Goal: Ask a question

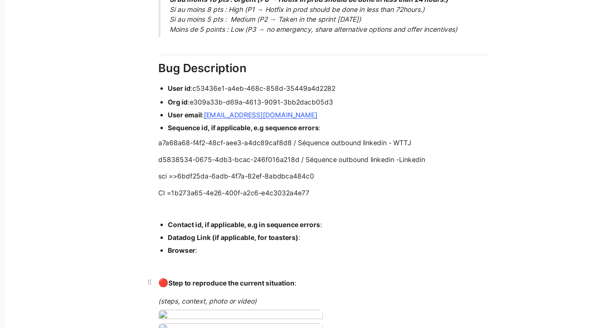
scroll to position [344, 0]
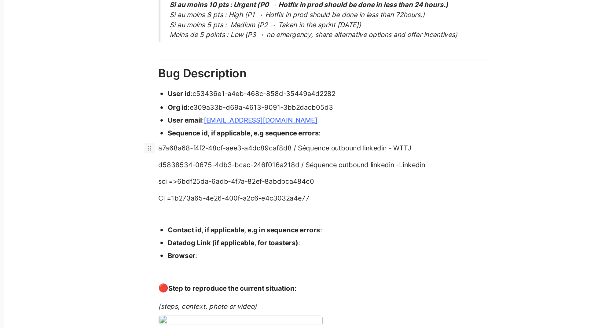
drag, startPoint x: 271, startPoint y: 176, endPoint x: 183, endPoint y: 176, distance: 88.2
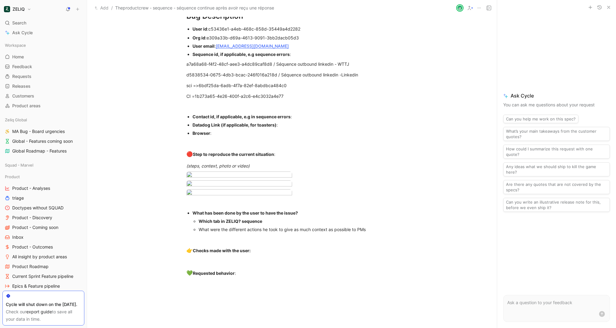
scroll to position [455, 0]
click at [359, 67] on div "a7a68a68-f4f2-48cf-aee3-a4dc89caf8d8 / Séquence outbound linkedin - WTTJ" at bounding box center [291, 64] width 211 height 6
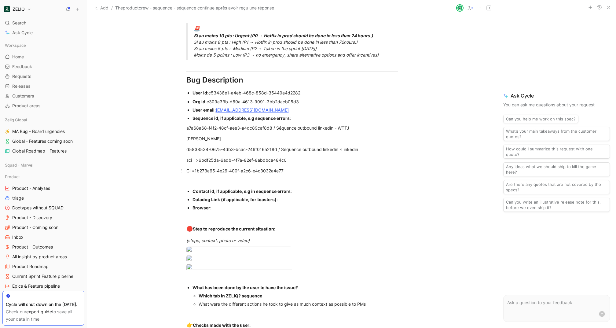
scroll to position [386, 0]
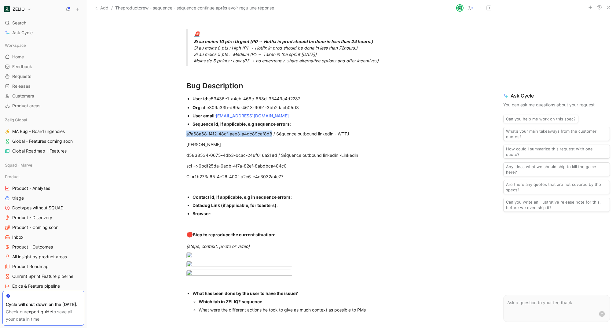
click at [145, 133] on div "Urgency classification Q1 : Le bug empêche-t-il d’utiliser des fonctionnalités …" at bounding box center [291, 64] width 409 height 619
click at [180, 132] on p "a7a68a68-f4f2-48cf-aee3-a4dc89caf8d8 / Séquence outbound linkedin - WTTJ" at bounding box center [292, 134] width 234 height 10
click at [366, 134] on div "a7a68a68-f4f2-48cf-aee3-a4dc89caf8d8 / Séquence outbound linkedin - WTTJ" at bounding box center [291, 133] width 211 height 6
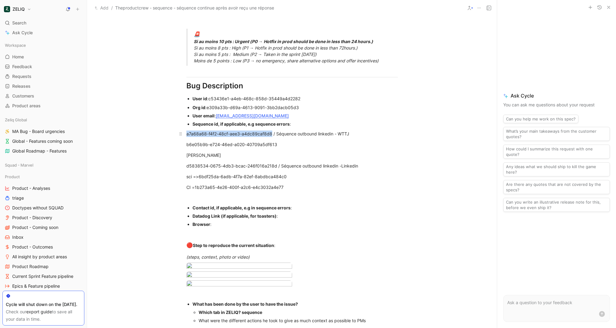
drag, startPoint x: 270, startPoint y: 133, endPoint x: 186, endPoint y: 133, distance: 84.0
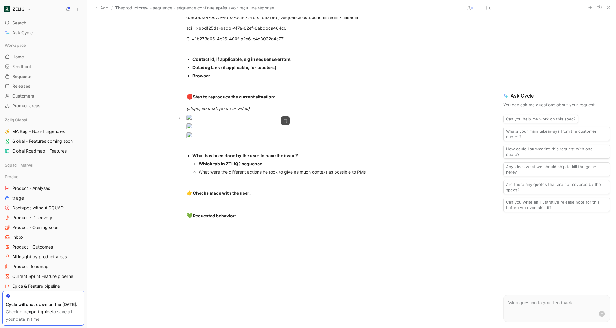
click at [383, 122] on div at bounding box center [291, 118] width 211 height 8
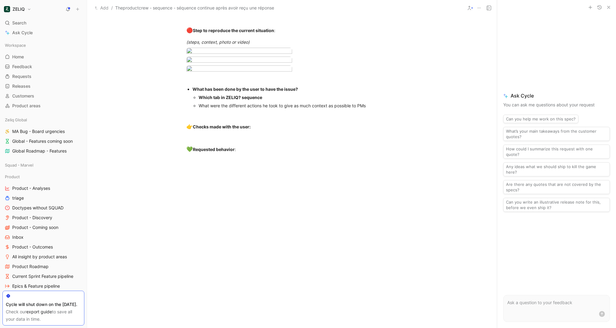
scroll to position [624, 0]
